Goal: Check status: Check status

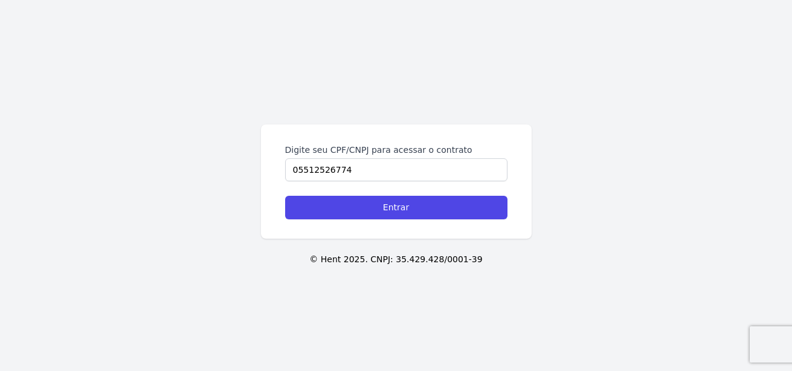
type input "05512526774"
click at [285, 196] on input "Entrar" at bounding box center [396, 208] width 222 height 24
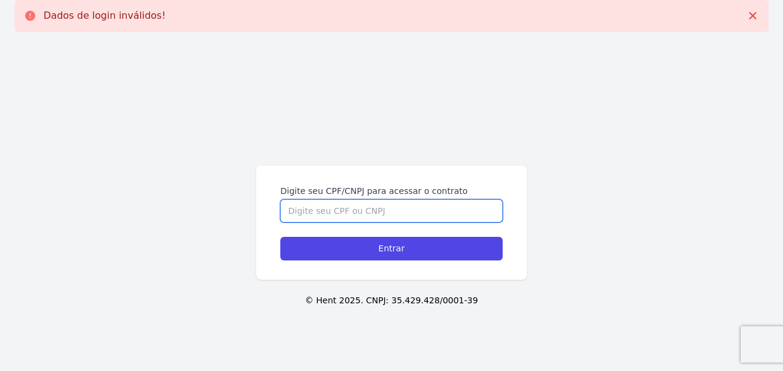
click at [389, 216] on input "Digite seu CPF/CNPJ para acessar o contrato" at bounding box center [391, 210] width 222 height 23
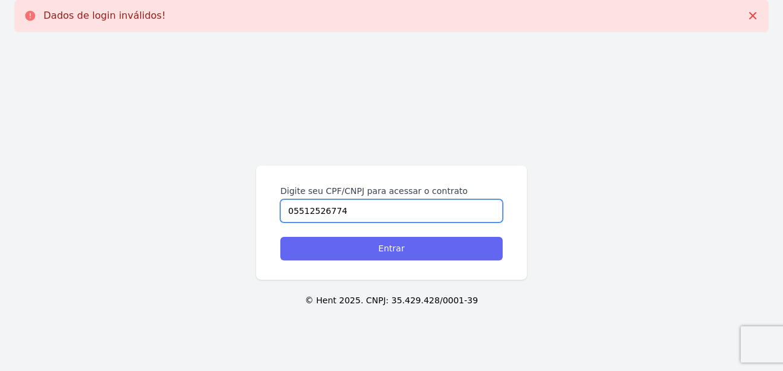
type input "05512526774"
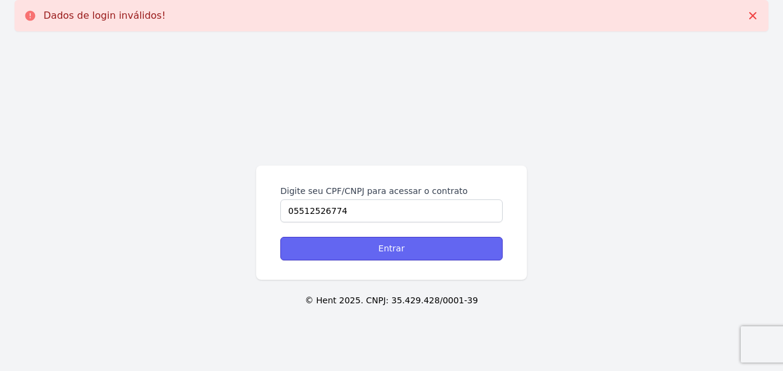
click at [404, 243] on input "Entrar" at bounding box center [391, 249] width 222 height 24
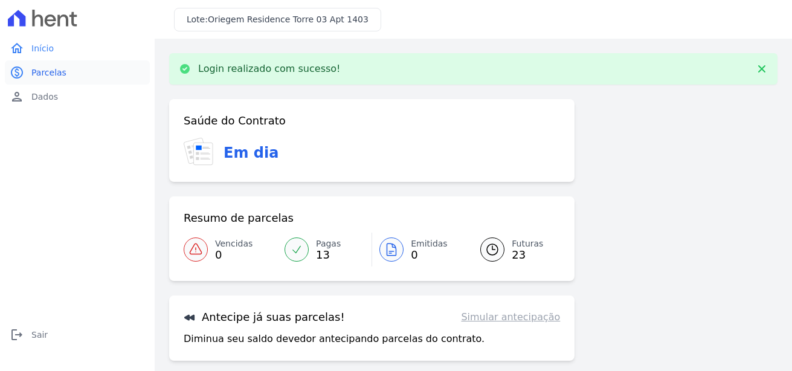
click at [47, 74] on span "Parcelas" at bounding box center [48, 72] width 35 height 12
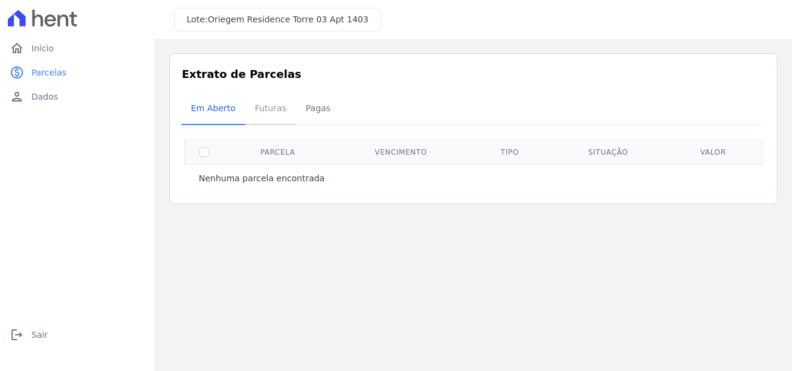
click at [265, 111] on span "Futuras" at bounding box center [271, 108] width 46 height 24
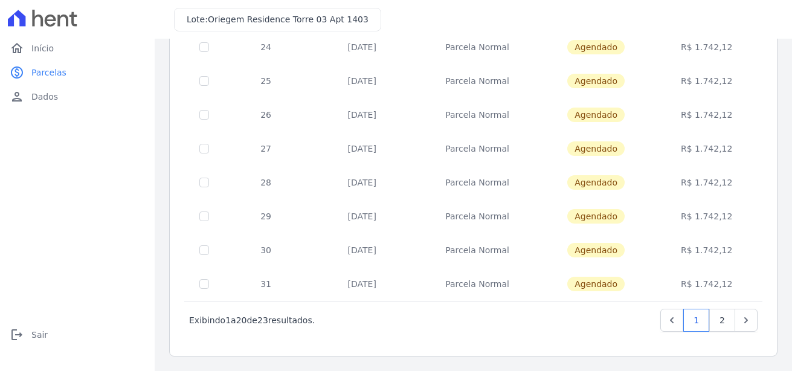
scroll to position [541, 0]
click at [719, 323] on link "2" at bounding box center [722, 320] width 26 height 23
